Goal: Task Accomplishment & Management: Manage account settings

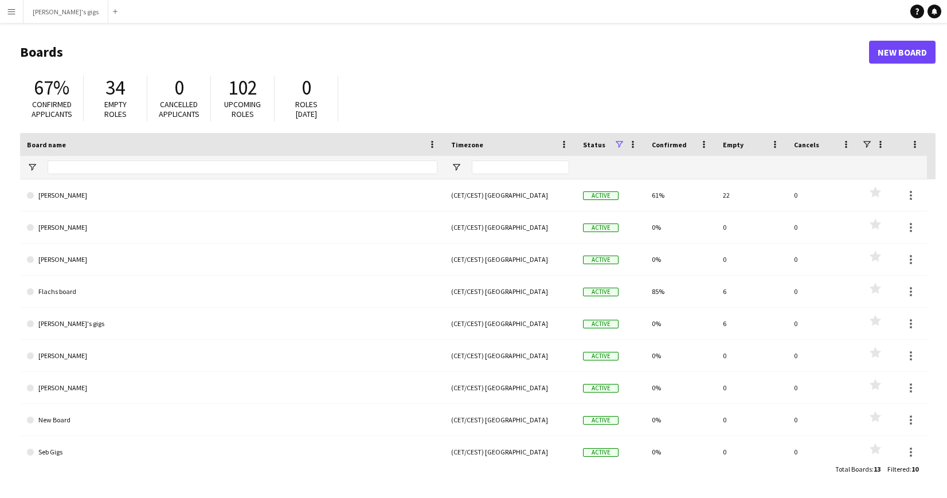
click at [12, 14] on app-icon "Menu" at bounding box center [11, 11] width 9 height 9
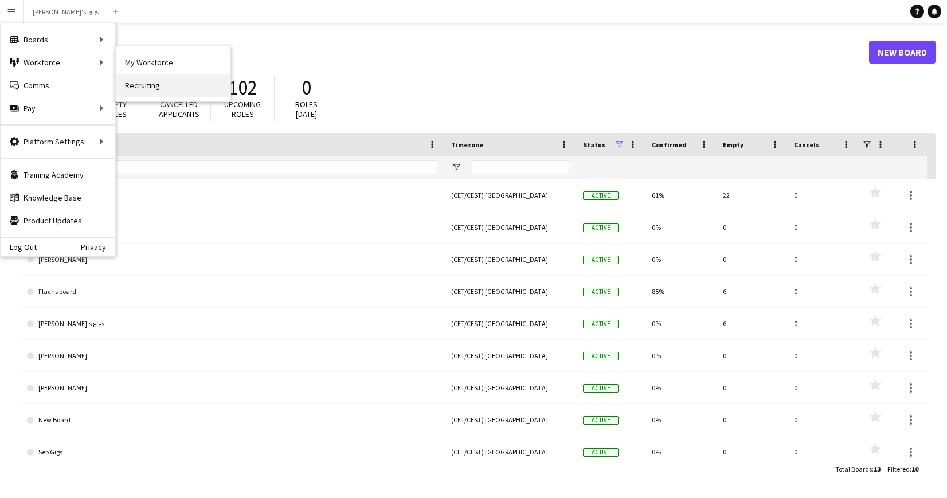
click at [152, 84] on link "Recruiting" at bounding box center [173, 85] width 115 height 23
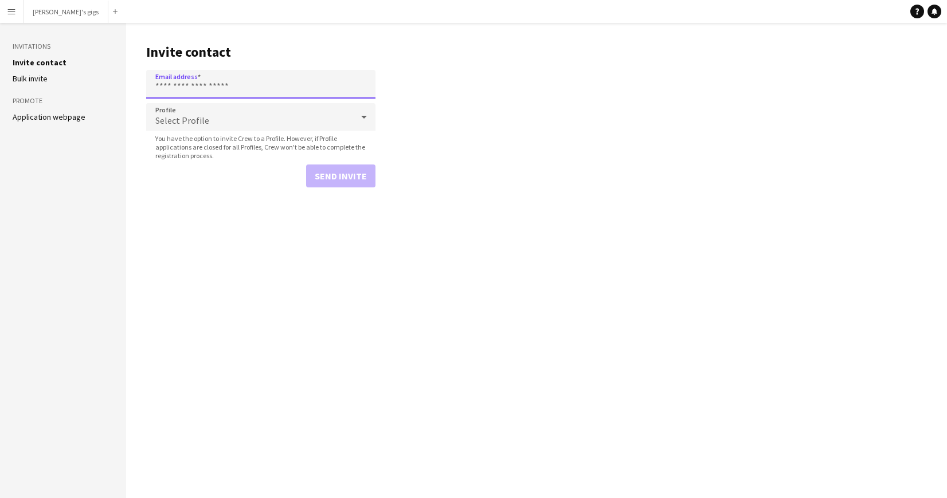
click at [193, 86] on input "Email address" at bounding box center [260, 84] width 229 height 29
paste input "**********"
type input "**********"
click at [337, 178] on button "Send invite" at bounding box center [340, 175] width 69 height 23
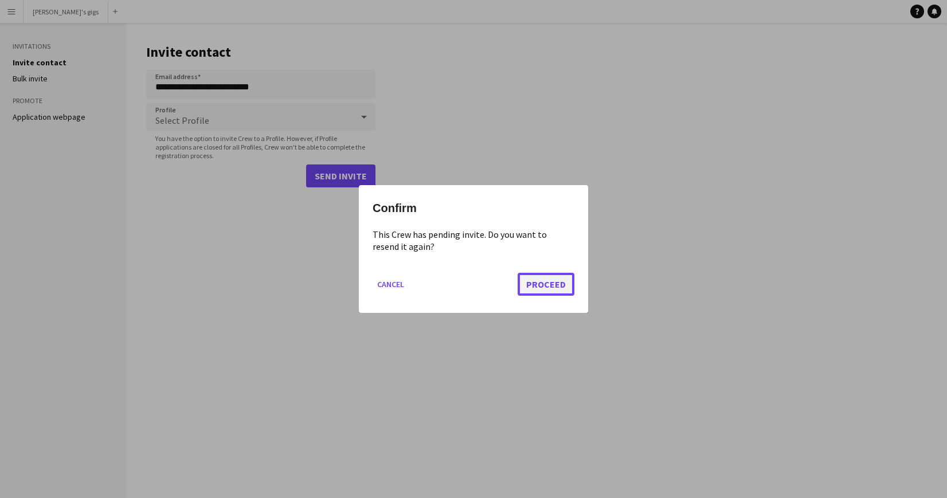
click at [541, 282] on button "Proceed" at bounding box center [545, 284] width 57 height 23
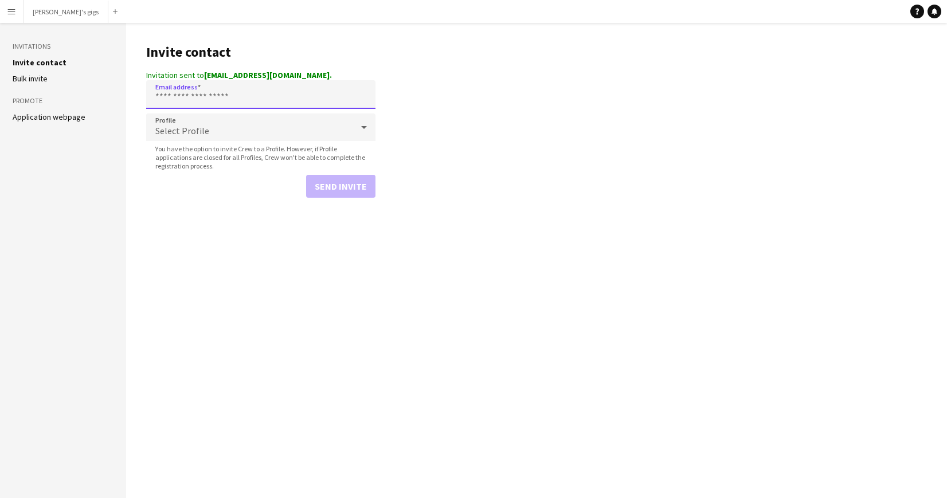
click at [202, 92] on input "Email address" at bounding box center [260, 94] width 229 height 29
paste input "**********"
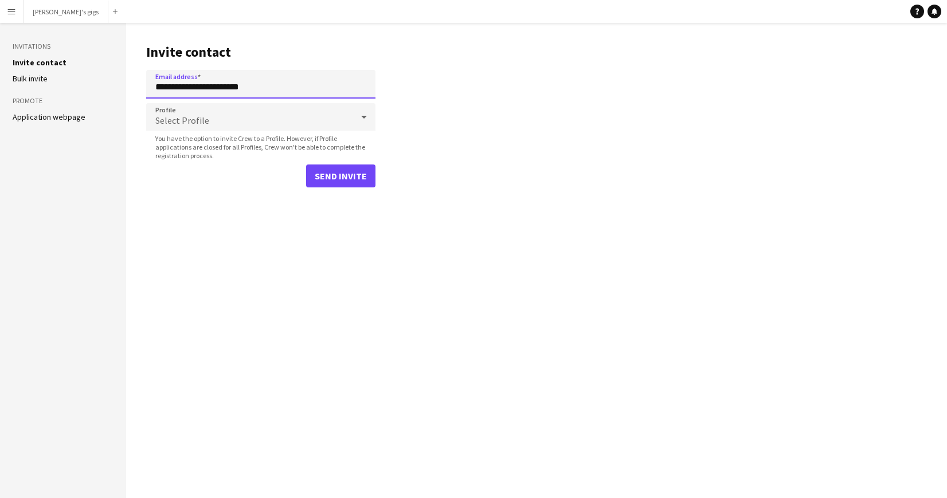
type input "**********"
click at [342, 175] on button "Send invite" at bounding box center [340, 175] width 69 height 23
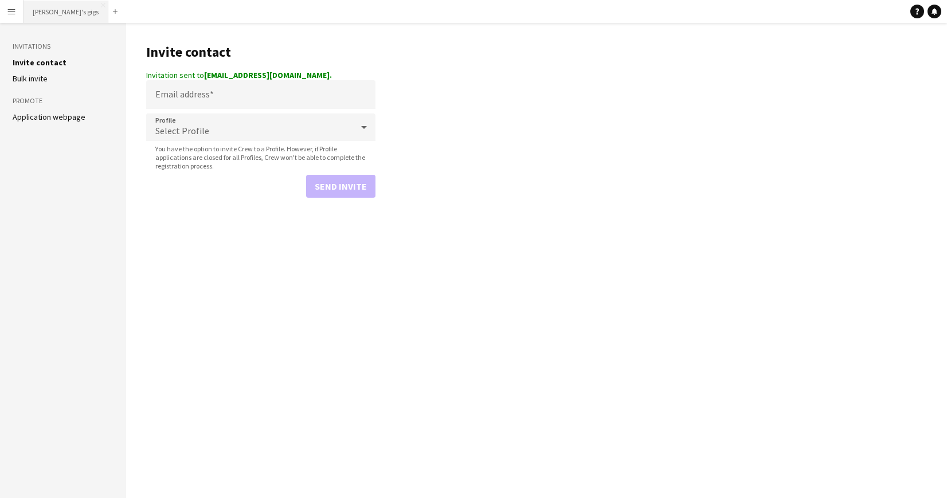
click at [50, 17] on button "[PERSON_NAME]'s gigs Close" at bounding box center [65, 12] width 85 height 22
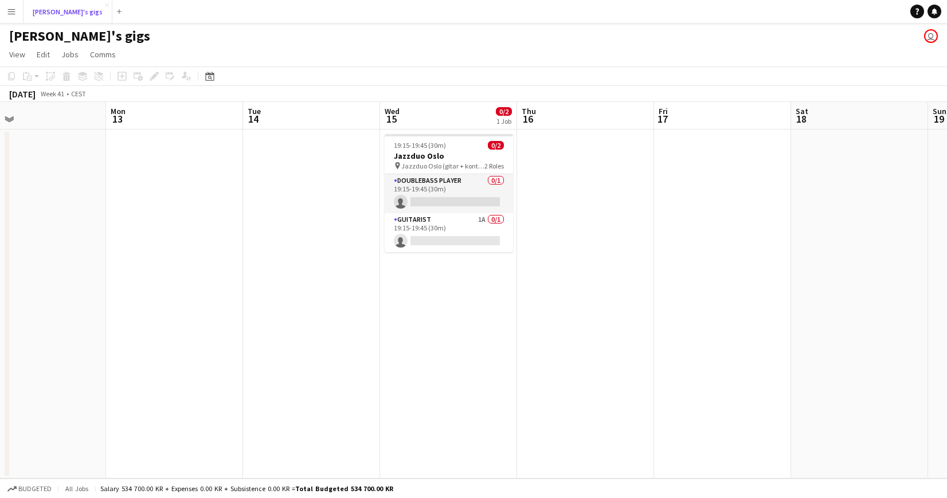
scroll to position [0, 337]
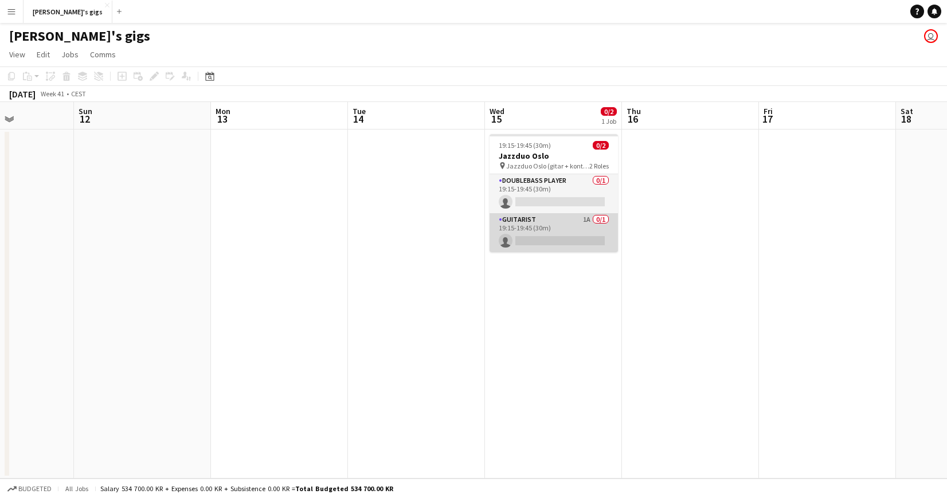
click at [547, 230] on app-card-role "Guitarist 1A 0/1 19:15-19:45 (30m) single-neutral-actions" at bounding box center [553, 232] width 128 height 39
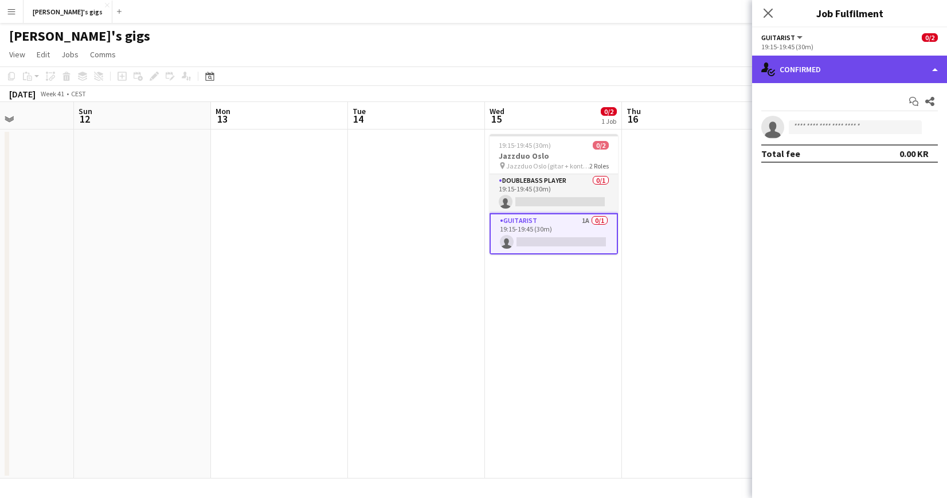
click at [863, 67] on div "single-neutral-actions-check-2 Confirmed" at bounding box center [849, 70] width 195 height 28
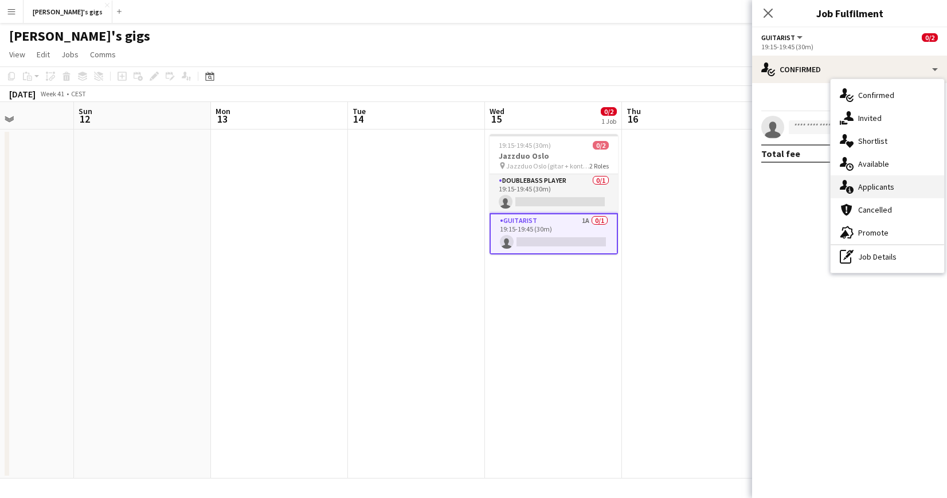
click at [884, 189] on span "Applicants" at bounding box center [876, 187] width 36 height 10
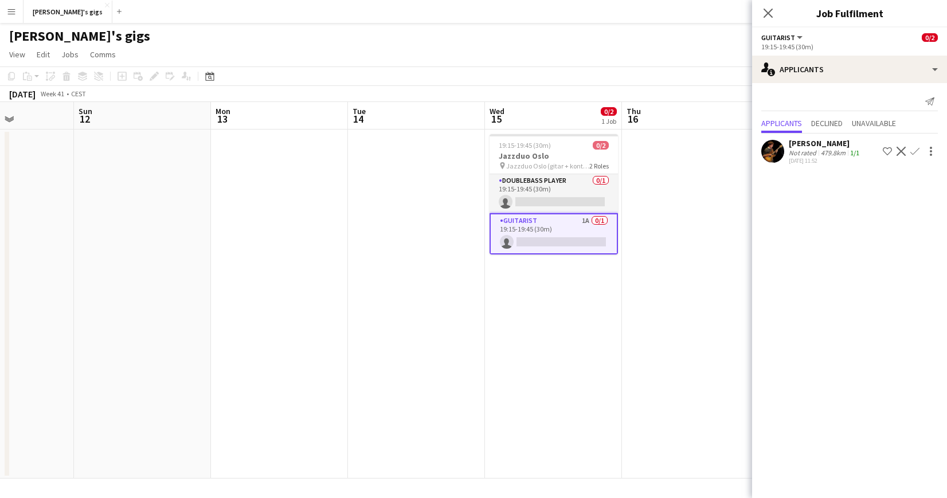
click at [900, 155] on app-icon "Decline" at bounding box center [900, 151] width 9 height 9
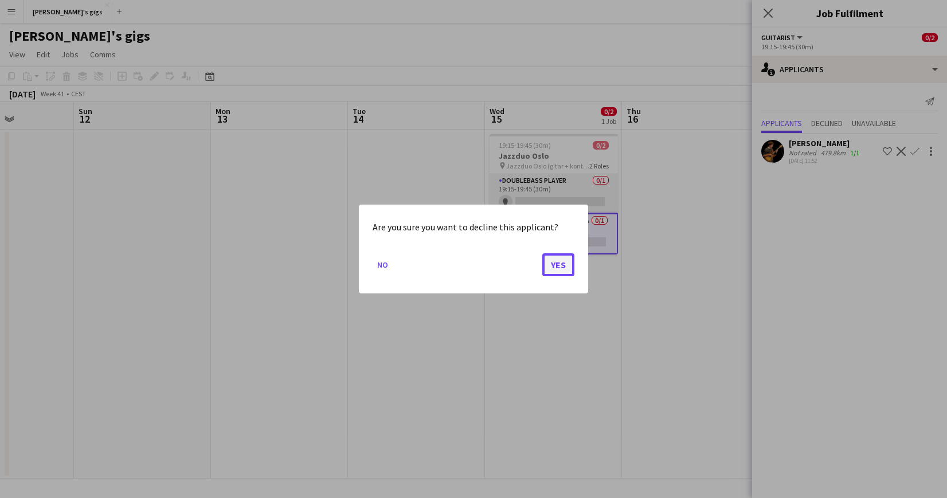
click at [555, 263] on button "Yes" at bounding box center [558, 264] width 32 height 23
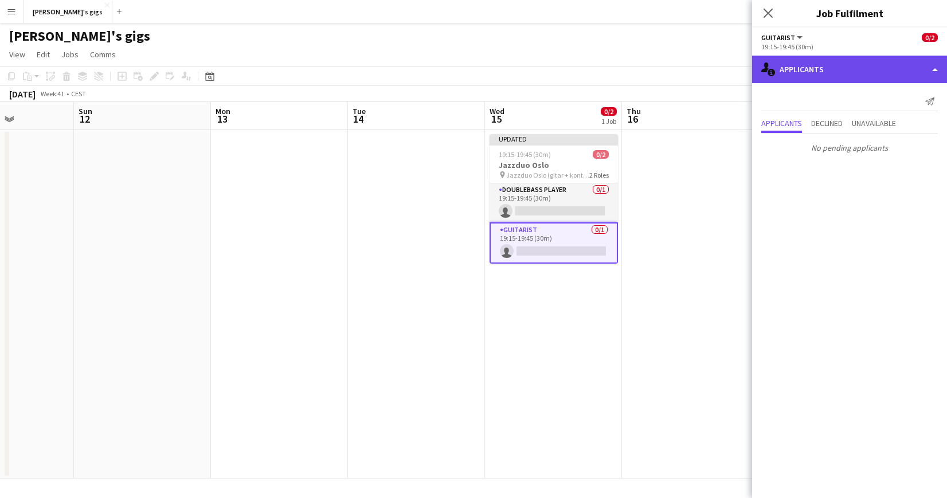
click at [878, 74] on div "single-neutral-actions-information Applicants" at bounding box center [849, 70] width 195 height 28
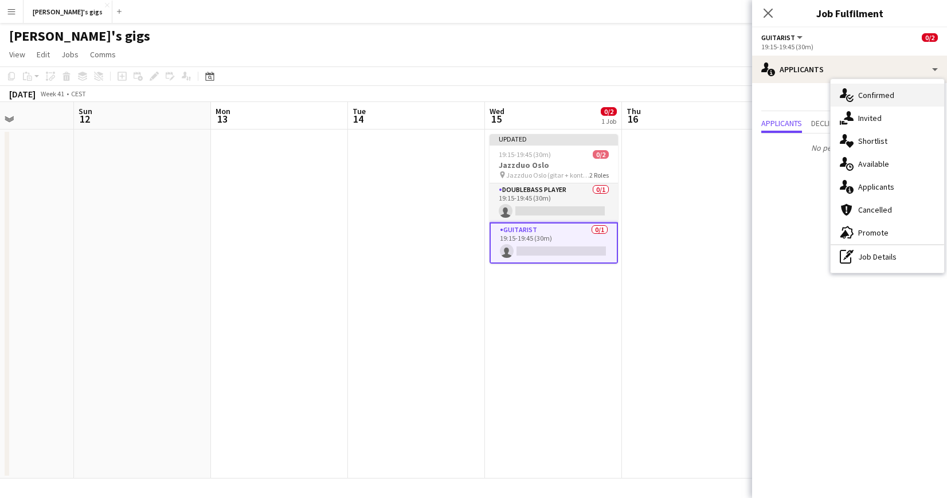
click at [867, 96] on span "Confirmed" at bounding box center [876, 95] width 36 height 10
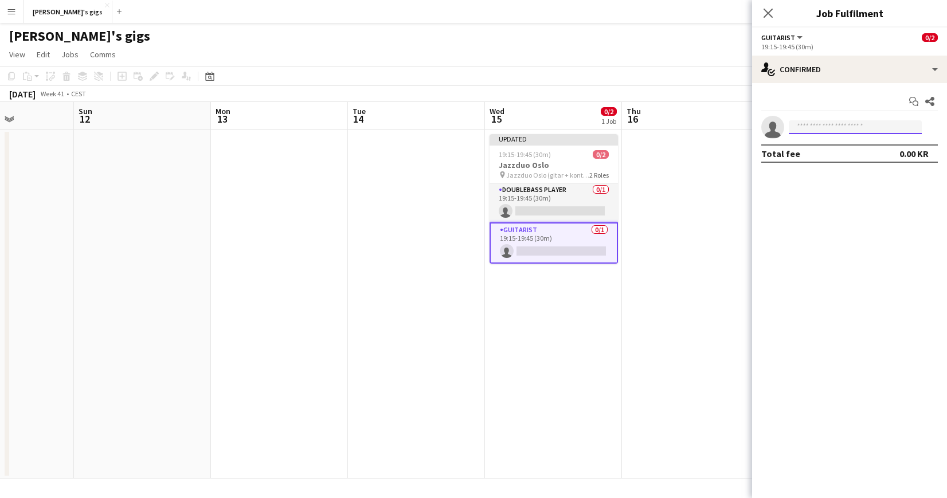
click at [847, 130] on input at bounding box center [854, 127] width 133 height 14
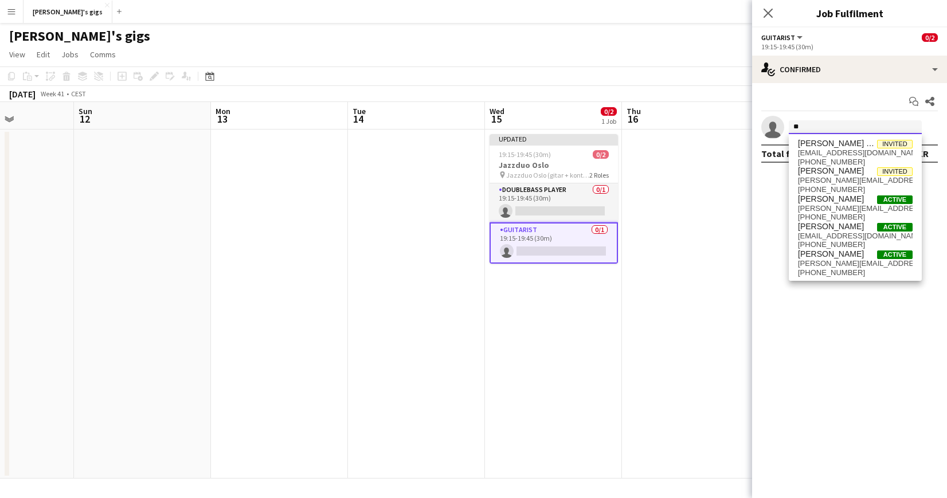
type input "*"
click at [771, 11] on icon at bounding box center [767, 12] width 11 height 11
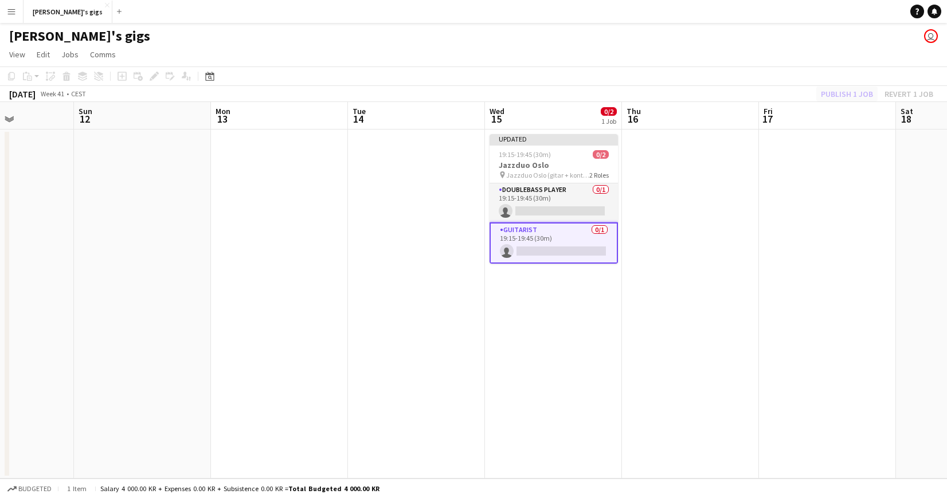
drag, startPoint x: 814, startPoint y: 96, endPoint x: 834, endPoint y: 91, distance: 20.7
click at [816, 95] on div "Publish 1 job Revert 1 job" at bounding box center [877, 94] width 140 height 15
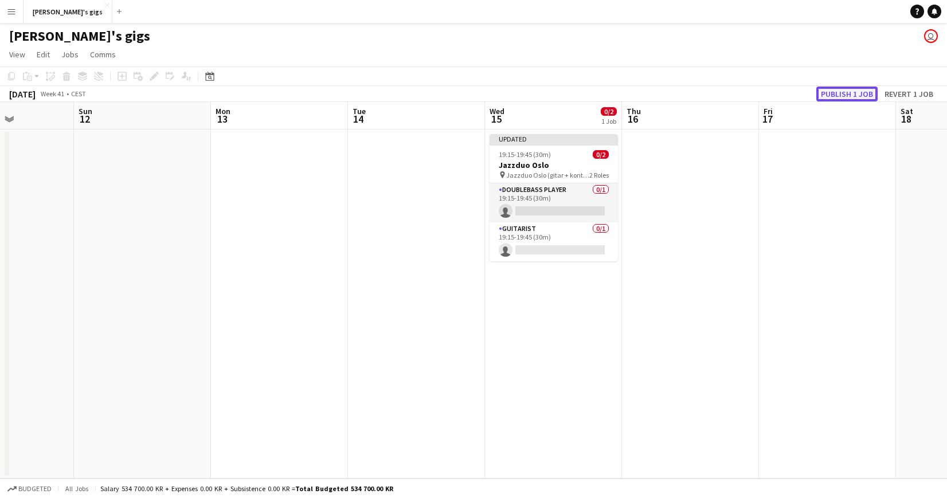
click at [837, 89] on button "Publish 1 job" at bounding box center [846, 94] width 61 height 15
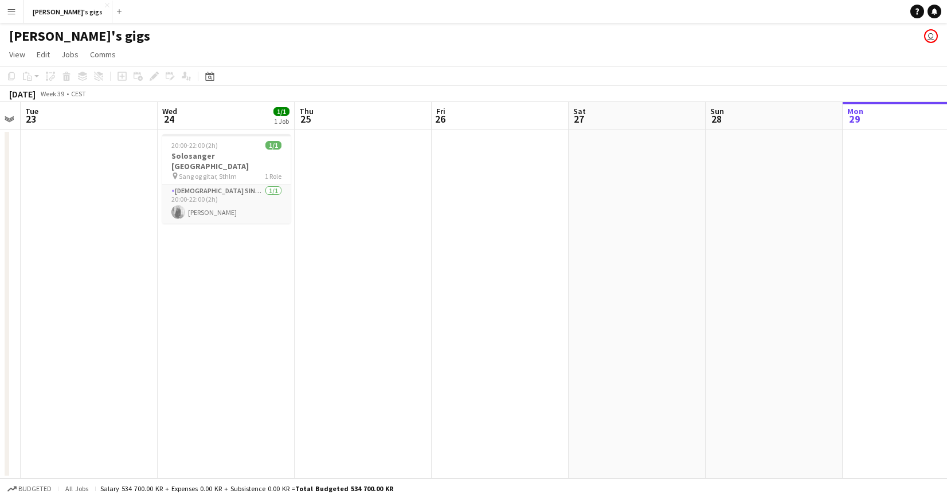
scroll to position [0, 233]
